Goal: Task Accomplishment & Management: Complete application form

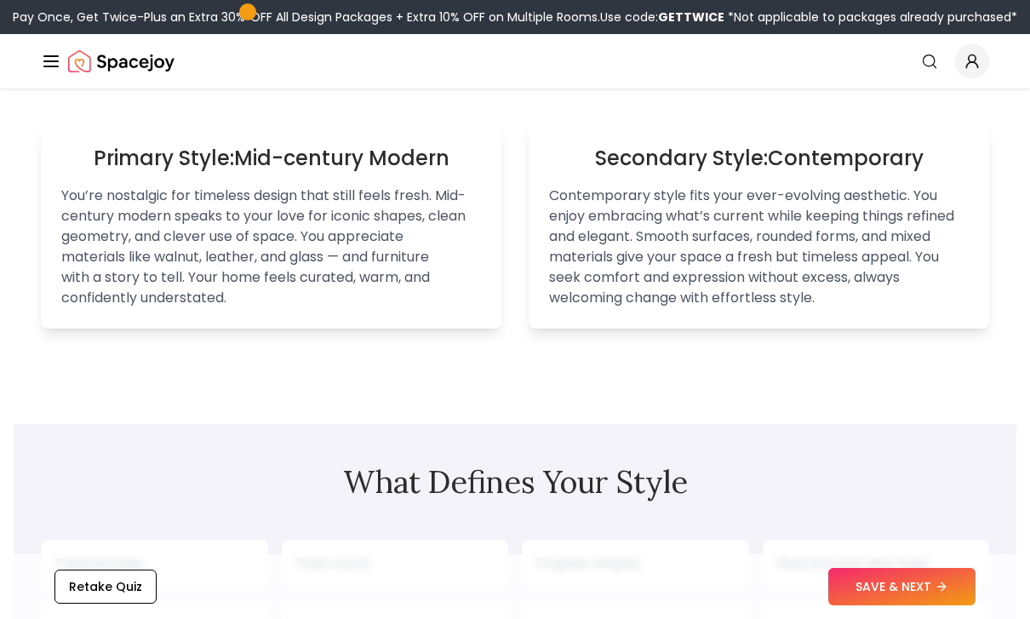
scroll to position [1264, 0]
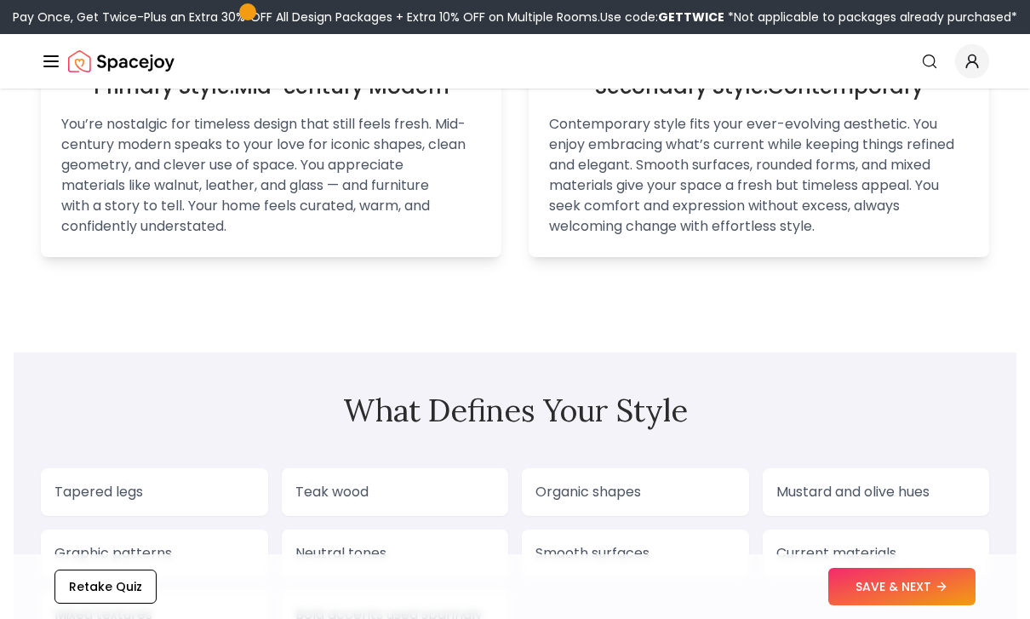
click at [898, 605] on button "SAVE & NEXT" at bounding box center [901, 586] width 147 height 37
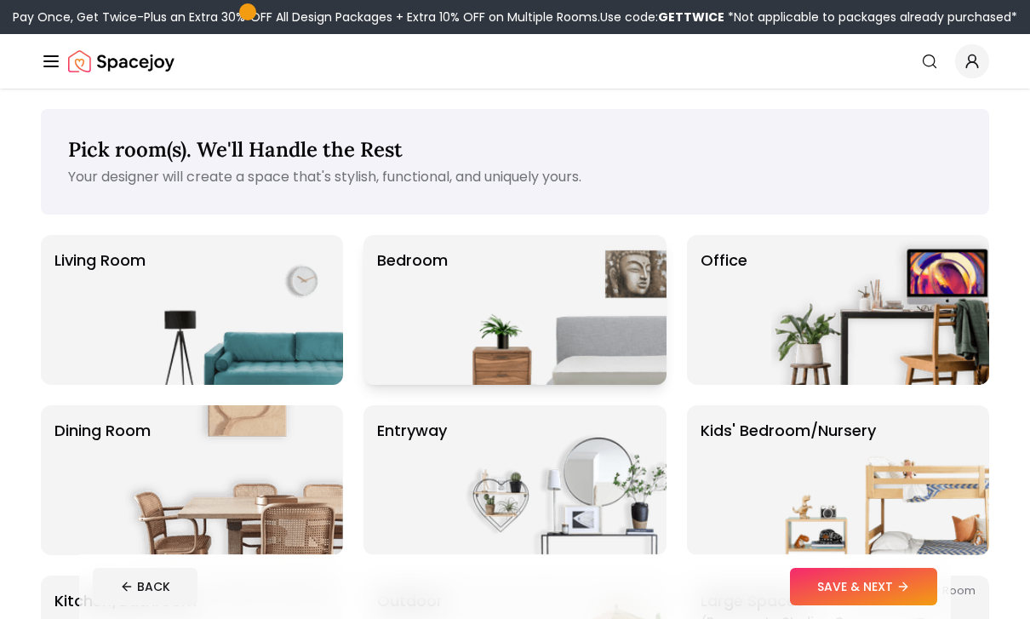
click at [564, 323] on img at bounding box center [557, 310] width 218 height 150
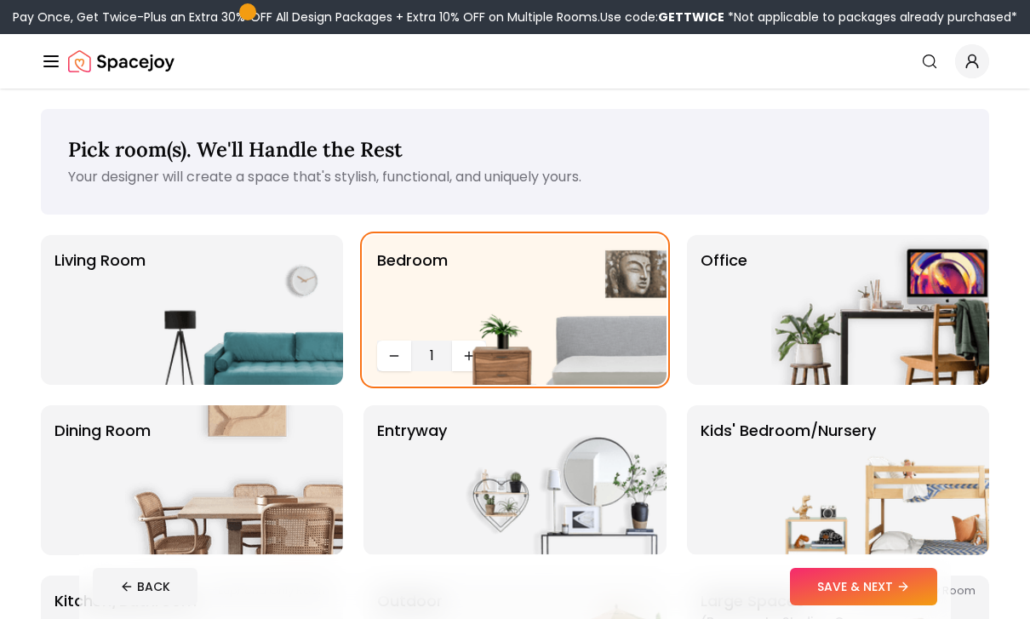
click at [891, 597] on button "SAVE & NEXT" at bounding box center [863, 586] width 147 height 37
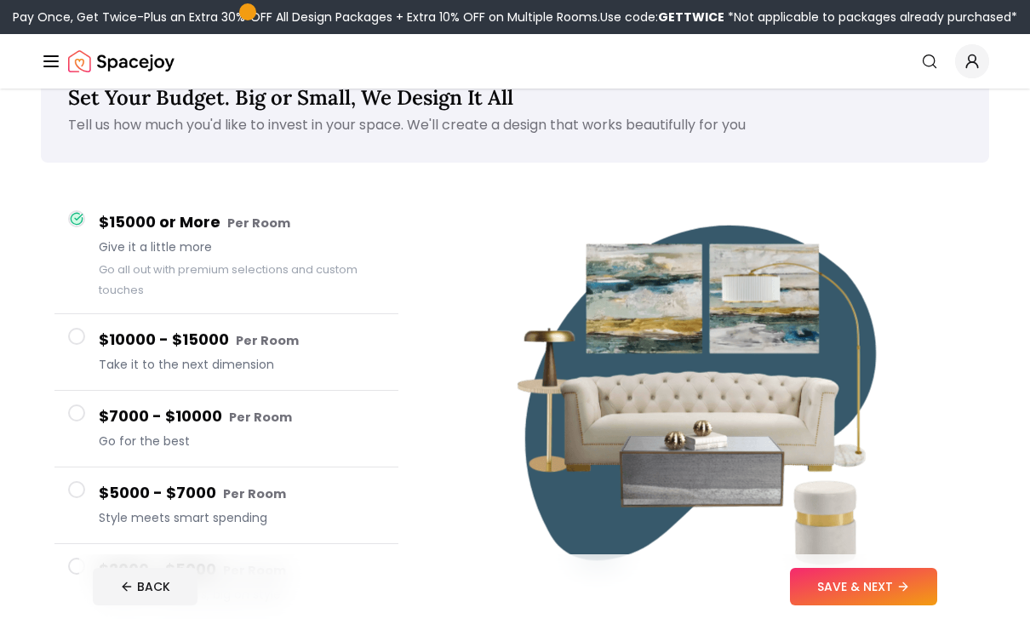
scroll to position [57, 0]
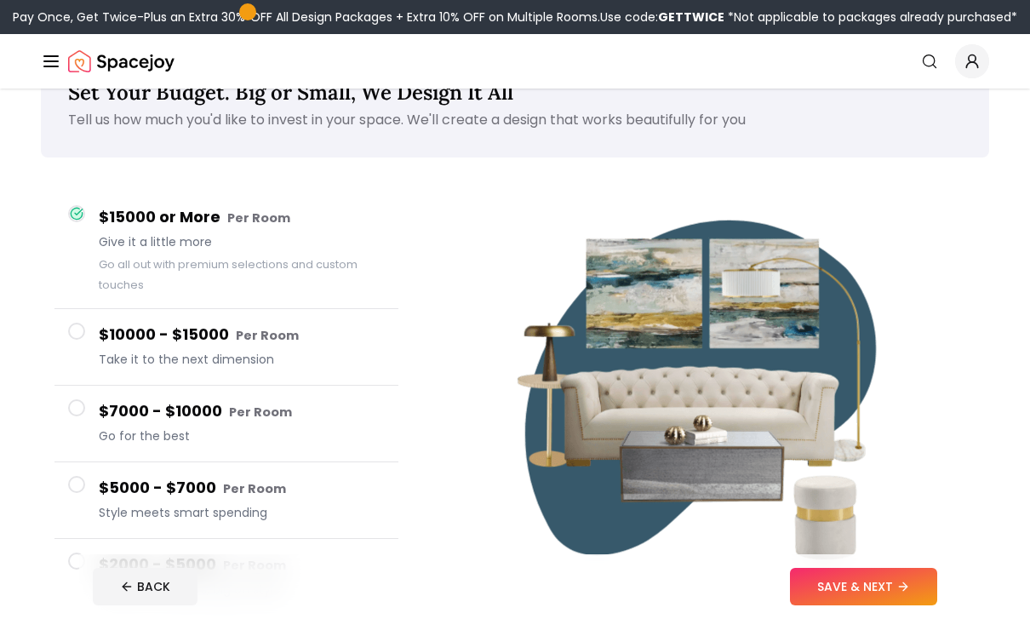
click at [813, 605] on button "SAVE & NEXT" at bounding box center [863, 586] width 147 height 37
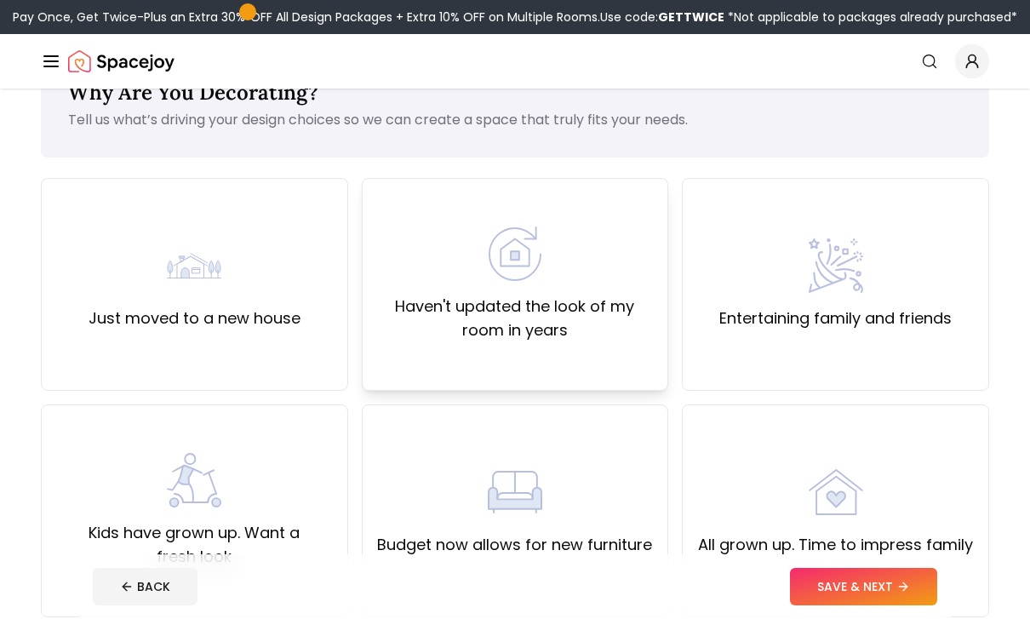
click at [391, 367] on div "Haven't updated the look of my room in years" at bounding box center [515, 284] width 307 height 213
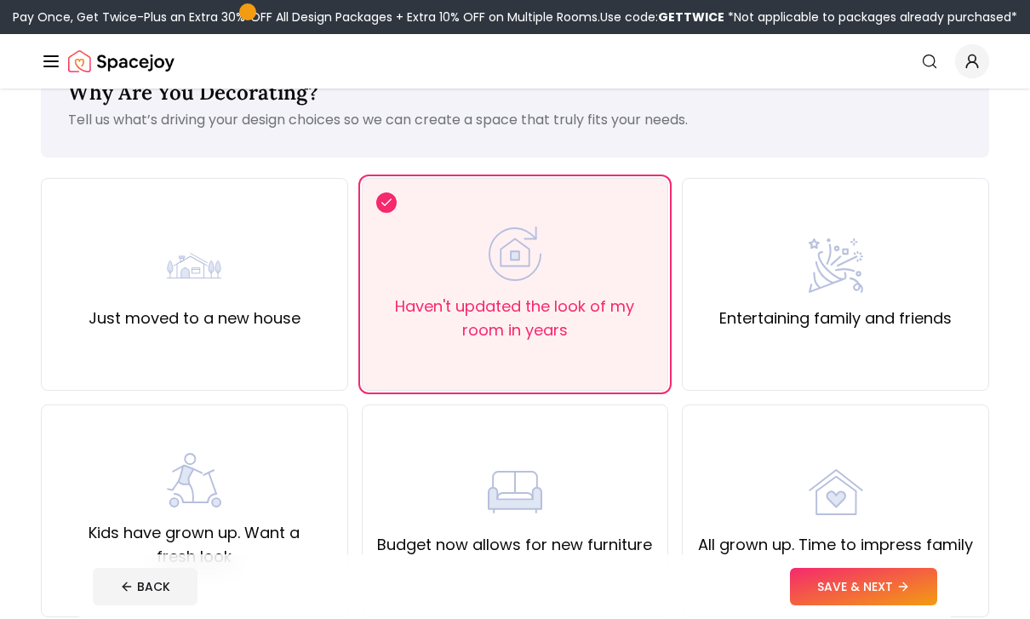
click at [827, 605] on button "SAVE & NEXT" at bounding box center [863, 586] width 147 height 37
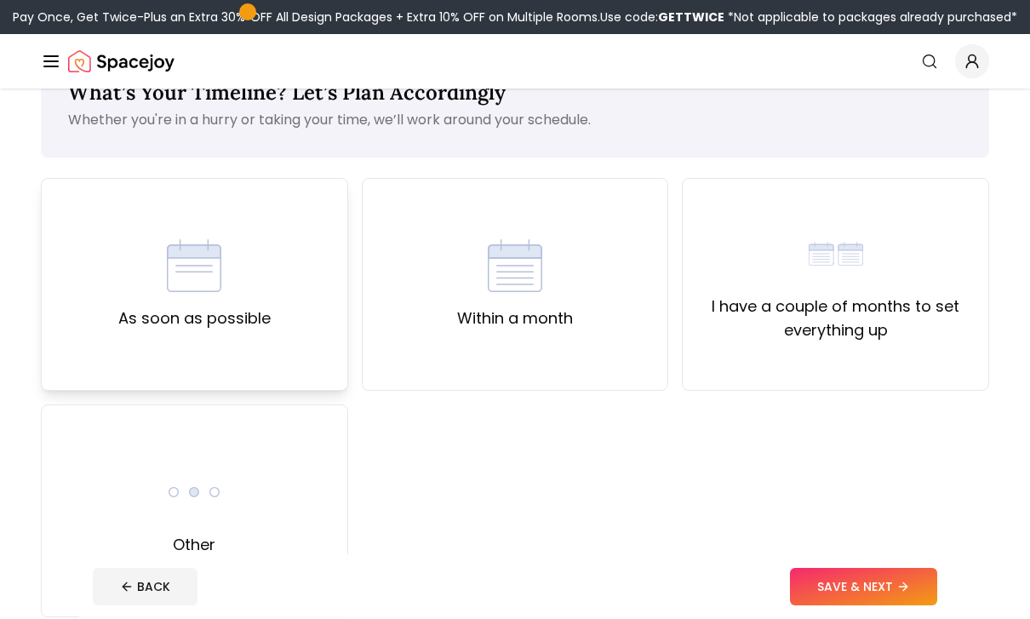
click at [283, 327] on div "As soon as possible" at bounding box center [194, 284] width 307 height 213
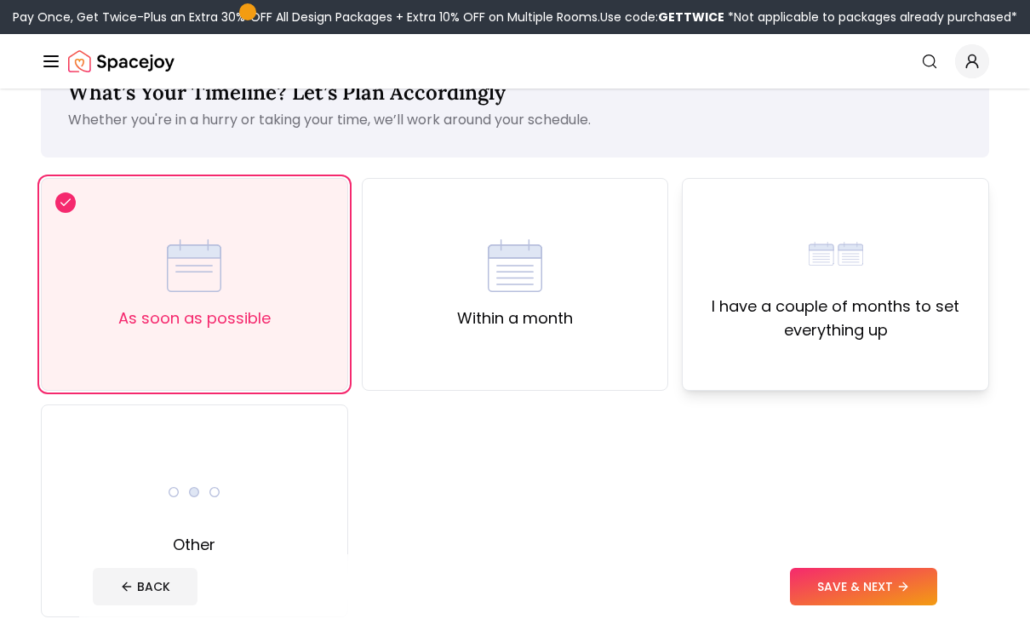
click at [852, 360] on div "I have a couple of months to set everything up" at bounding box center [835, 284] width 307 height 213
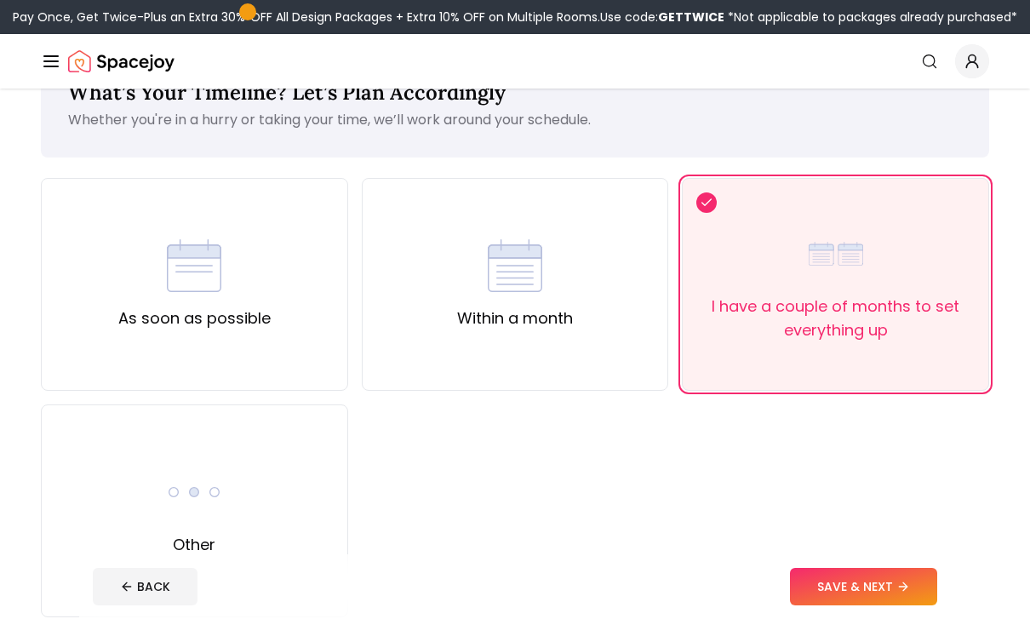
click at [847, 605] on button "SAVE & NEXT" at bounding box center [863, 586] width 147 height 37
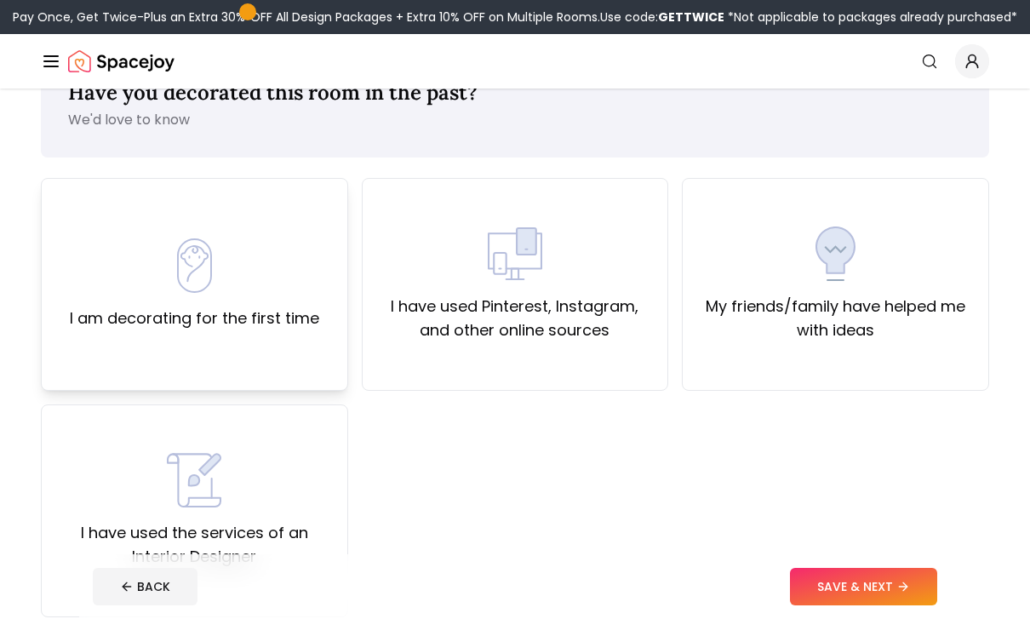
click at [274, 338] on div "I am decorating for the first time" at bounding box center [194, 284] width 307 height 213
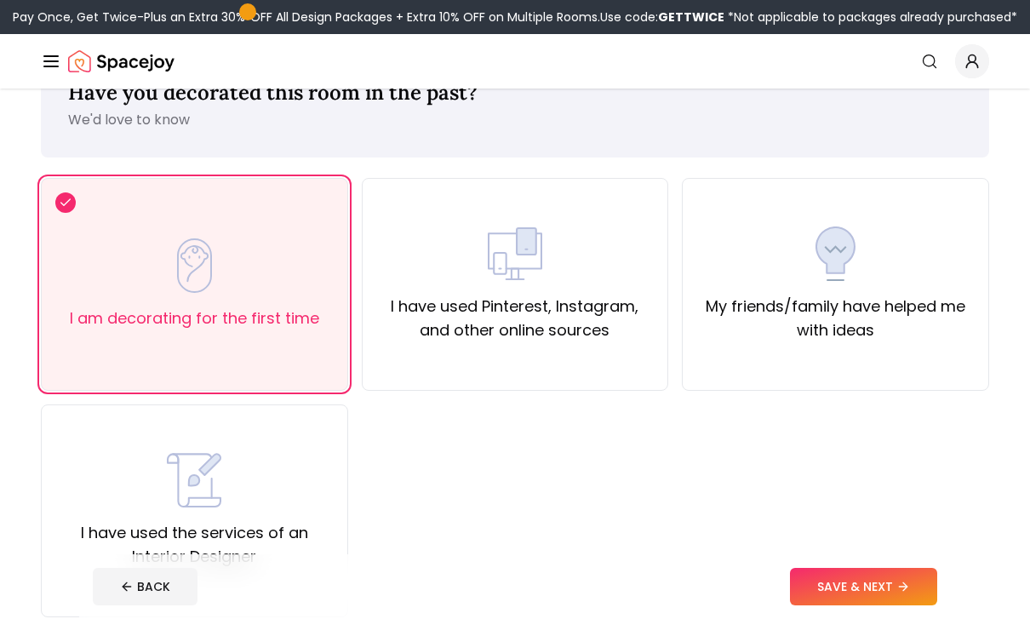
click at [797, 617] on footer "BACK SAVE & NEXT" at bounding box center [514, 586] width 871 height 65
click at [817, 605] on button "SAVE & NEXT" at bounding box center [863, 586] width 147 height 37
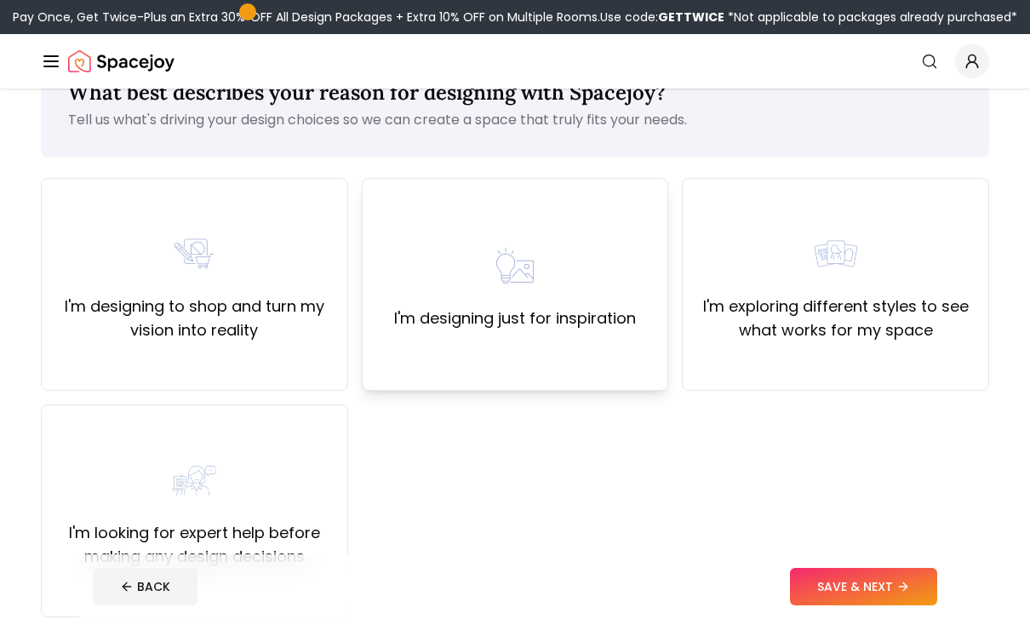
click at [464, 374] on div "I'm designing just for inspiration" at bounding box center [515, 284] width 307 height 213
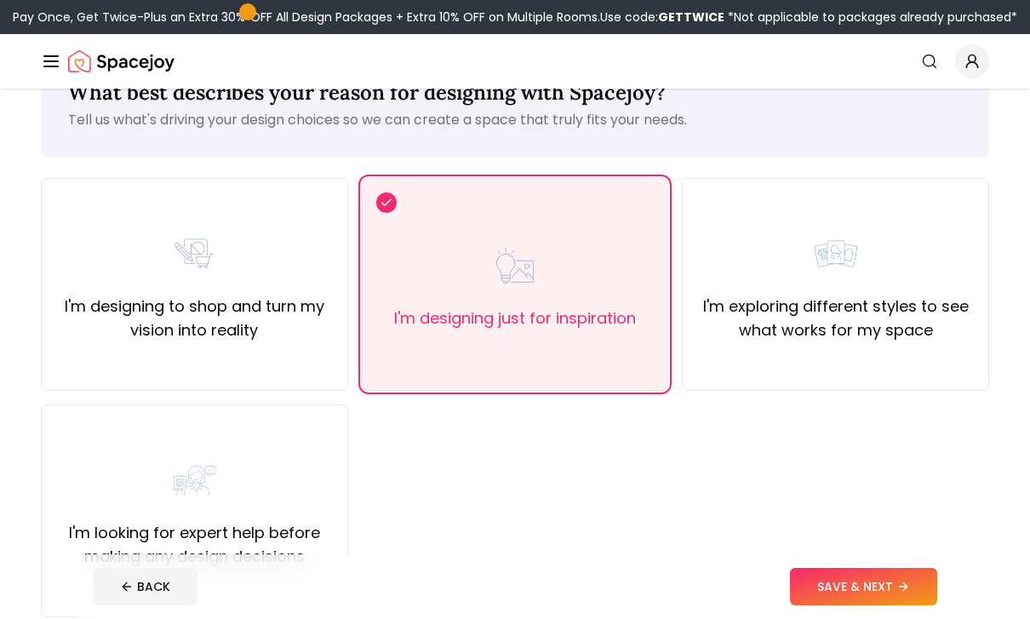
click at [950, 618] on div "What best describes your reason for designing with Spacejoy? Tell us what's dri…" at bounding box center [515, 376] width 1030 height 691
click at [906, 605] on button "SAVE & NEXT" at bounding box center [863, 586] width 147 height 37
